Goal: Communication & Community: Answer question/provide support

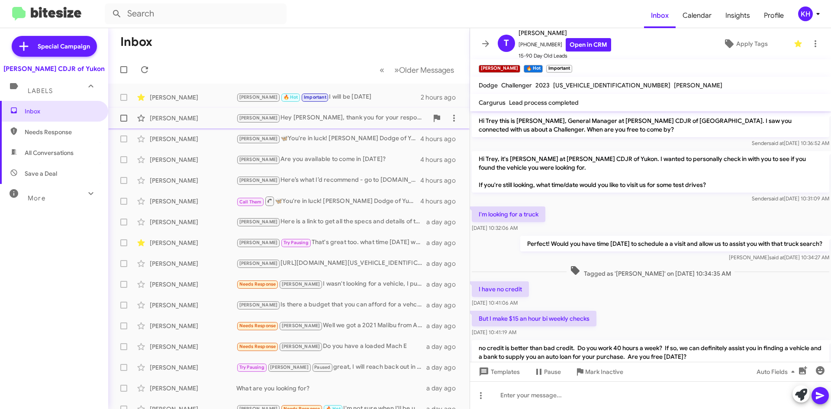
scroll to position [437, 0]
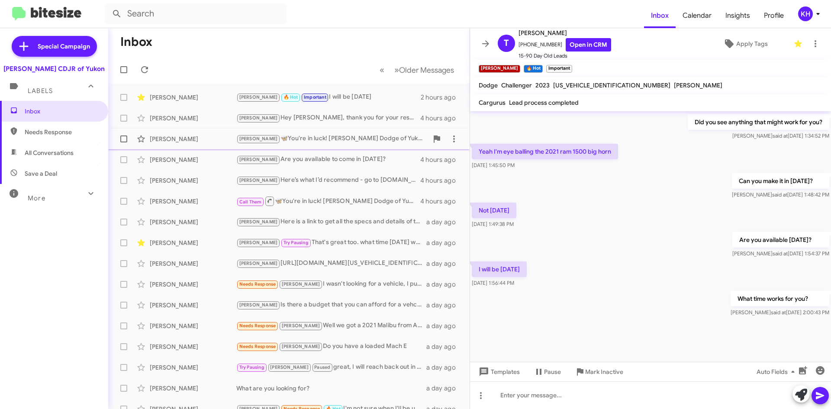
click at [198, 138] on div "[PERSON_NAME]" at bounding box center [193, 139] width 87 height 9
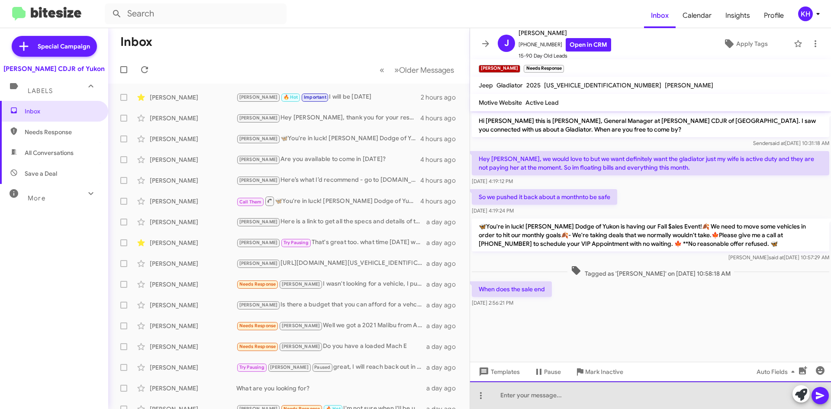
click at [532, 399] on div at bounding box center [650, 395] width 361 height 28
drag, startPoint x: 571, startPoint y: 394, endPoint x: 523, endPoint y: 393, distance: 47.6
click at [523, 393] on div "The end of the end of the month." at bounding box center [650, 395] width 361 height 28
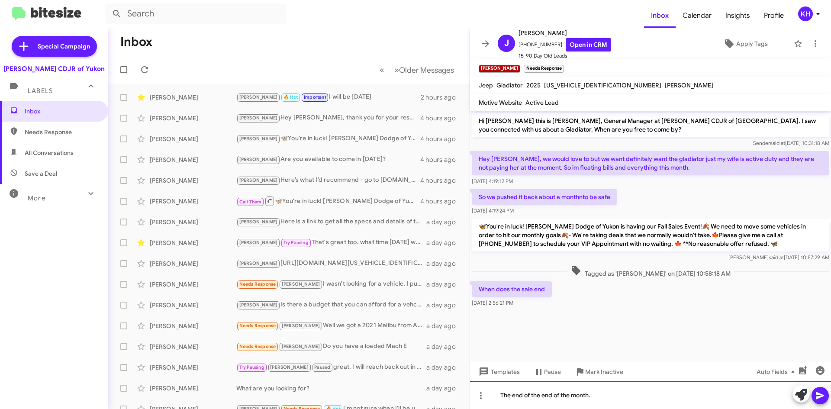
click at [571, 396] on div "The end of the end of the month." at bounding box center [650, 395] width 361 height 28
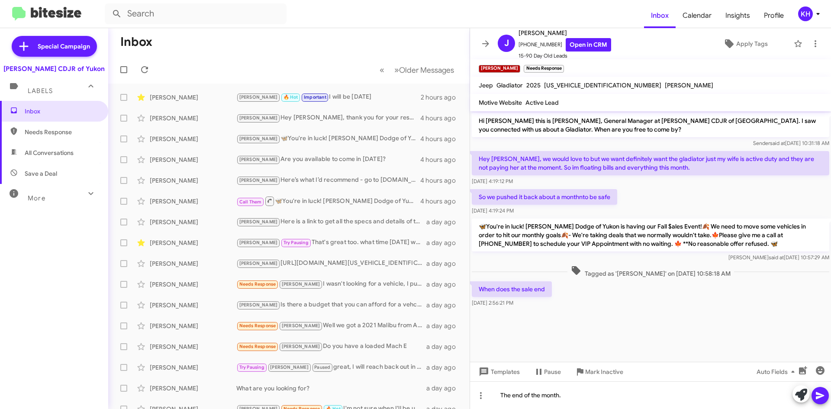
click at [825, 395] on button at bounding box center [819, 395] width 17 height 17
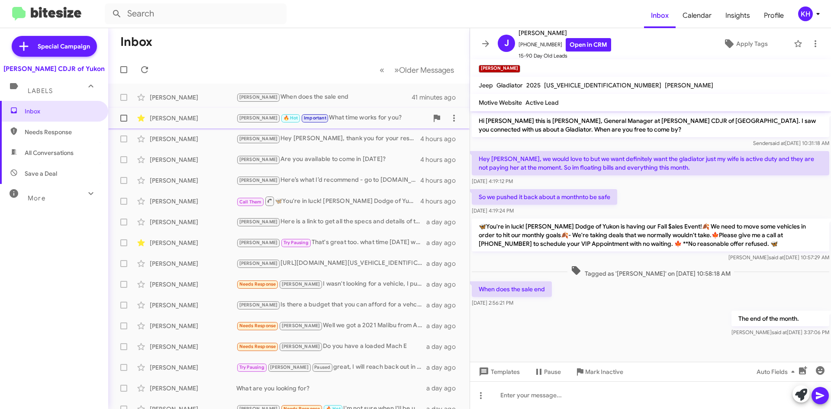
click at [162, 118] on div "[PERSON_NAME]" at bounding box center [193, 118] width 87 height 9
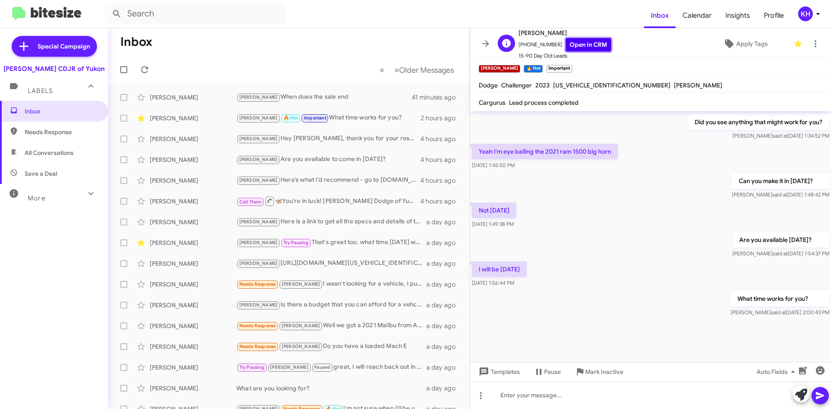
click at [589, 45] on link "Open in CRM" at bounding box center [587, 44] width 45 height 13
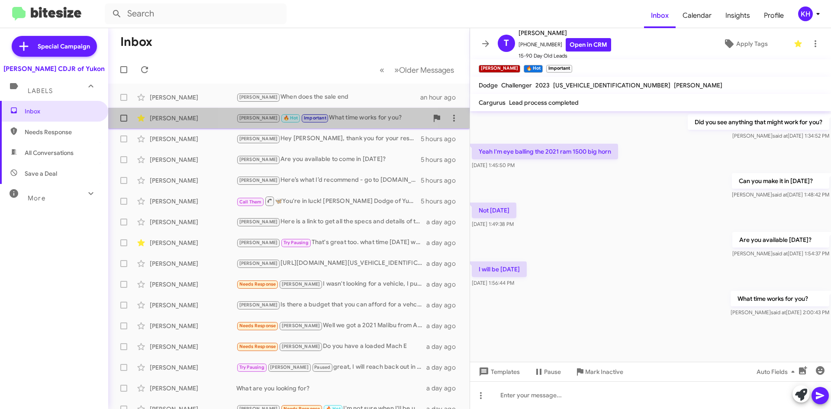
click at [321, 117] on div "[PERSON_NAME] 🔥 Hot Important What time works for you?" at bounding box center [332, 118] width 192 height 10
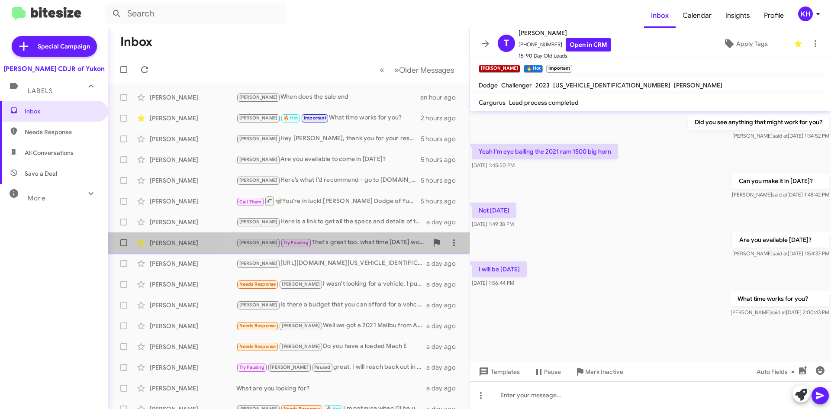
click at [331, 240] on div "[PERSON_NAME] Try Pausing That's great too. what time [DATE] works for you?" at bounding box center [332, 243] width 192 height 10
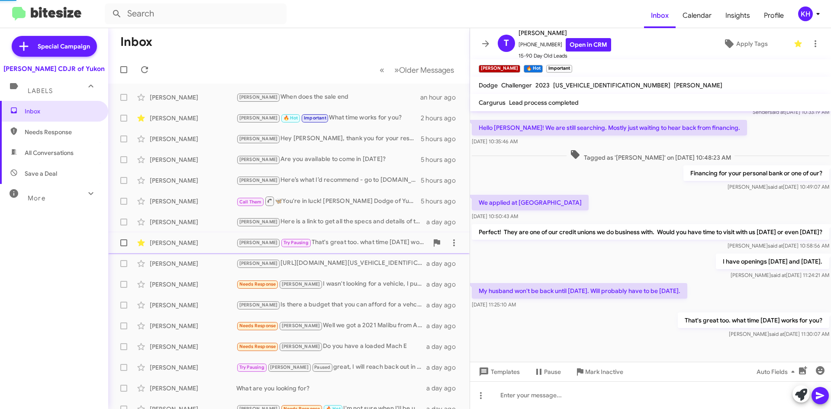
scroll to position [95, 0]
click at [189, 121] on div "[PERSON_NAME]" at bounding box center [193, 118] width 87 height 9
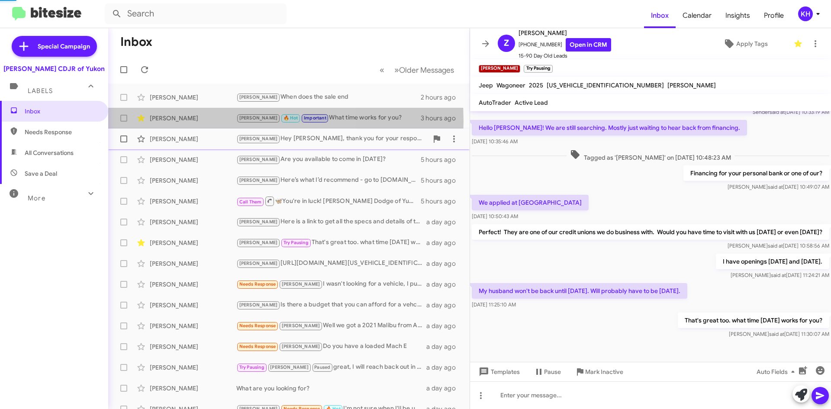
scroll to position [428, 0]
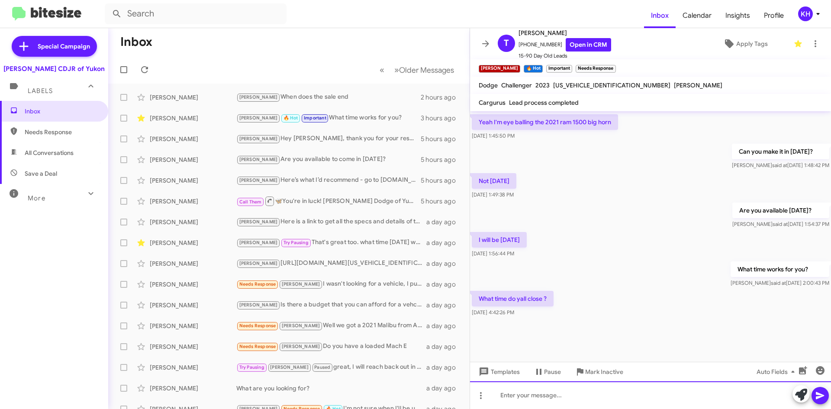
click at [511, 398] on div at bounding box center [650, 395] width 361 height 28
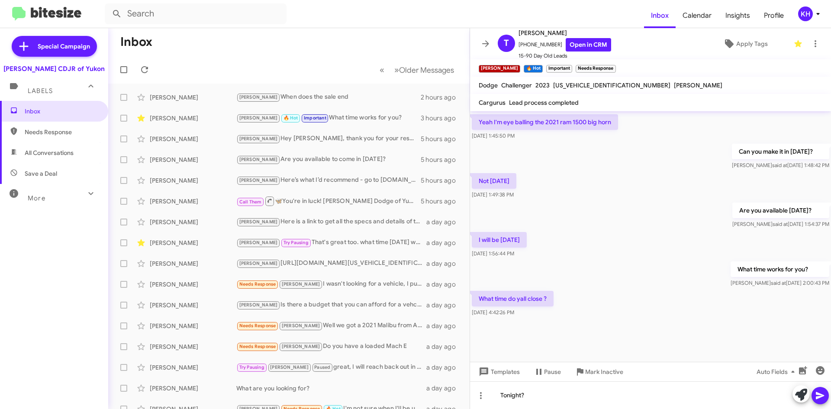
click at [819, 393] on icon at bounding box center [820, 395] width 8 height 7
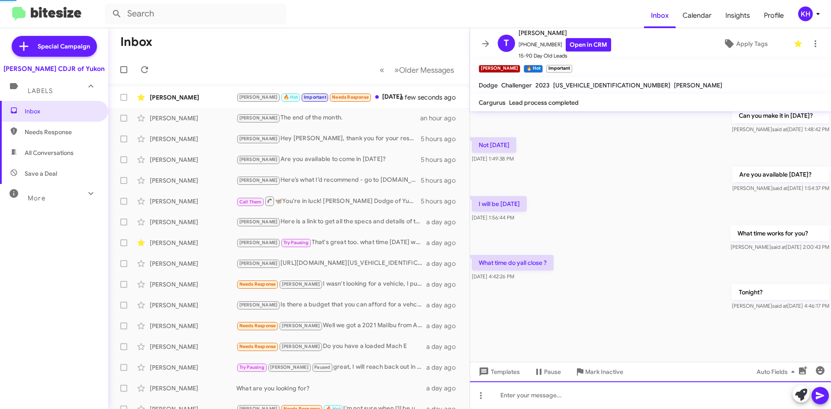
scroll to position [402, 0]
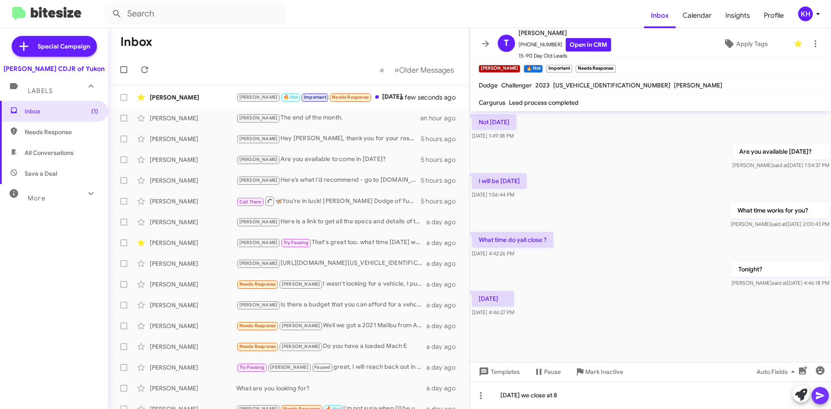
click at [818, 397] on icon at bounding box center [820, 395] width 8 height 7
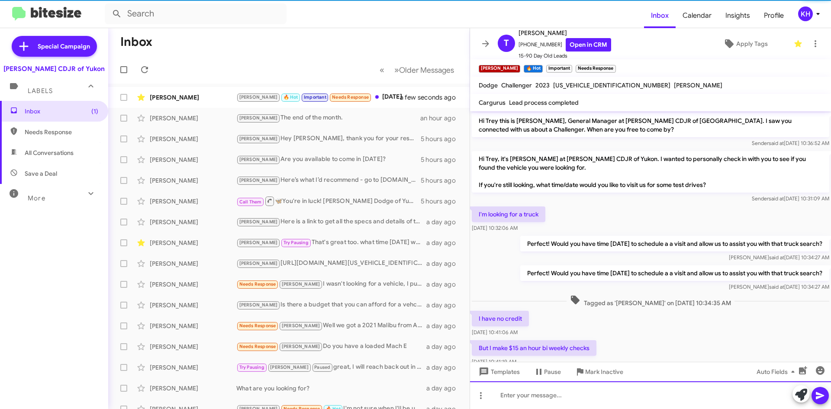
scroll to position [43, 0]
